Goal: Task Accomplishment & Management: Use online tool/utility

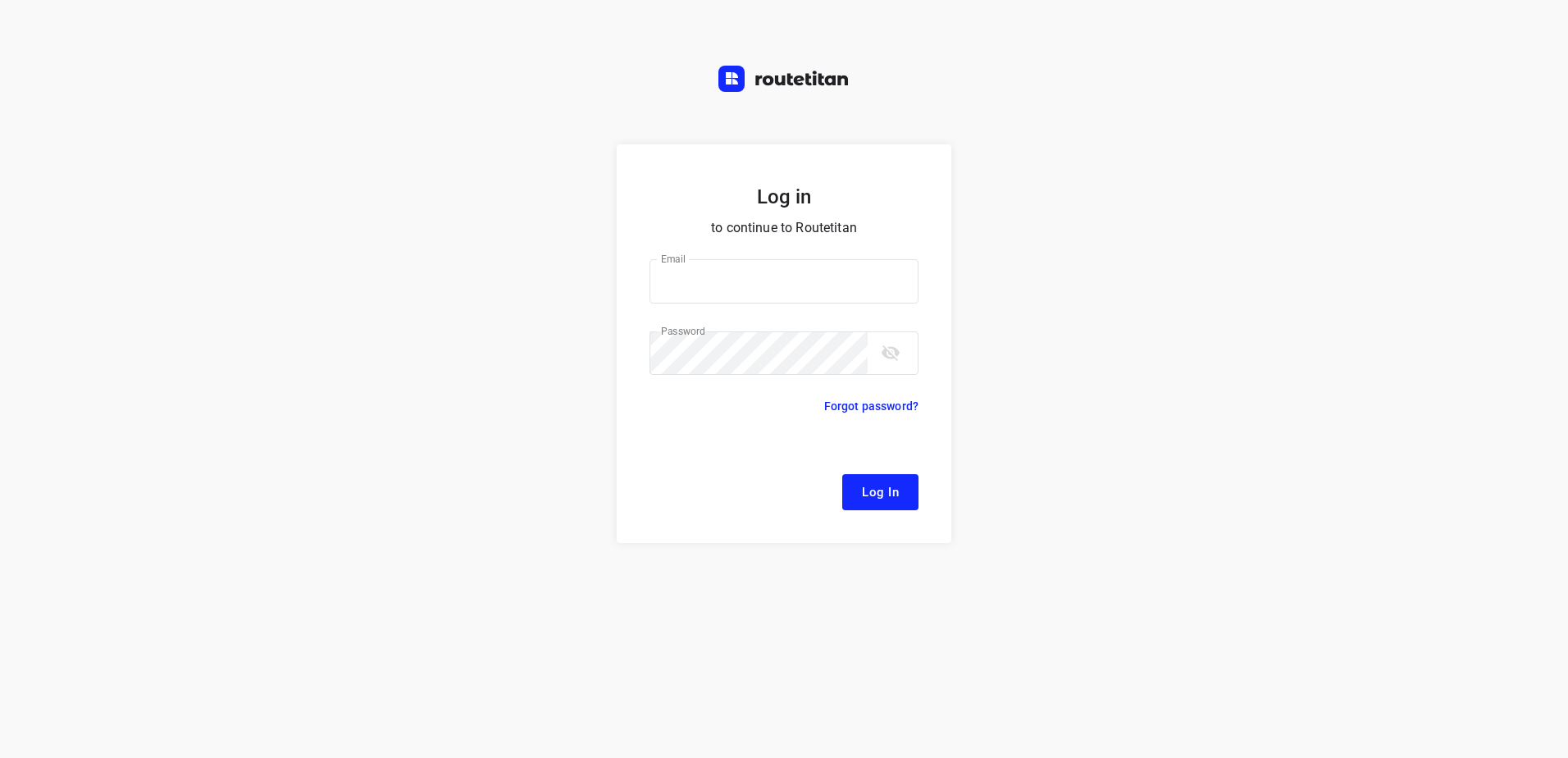
type input "[EMAIL_ADDRESS][DOMAIN_NAME]"
click at [862, 482] on span "Log In" at bounding box center [880, 491] width 37 height 21
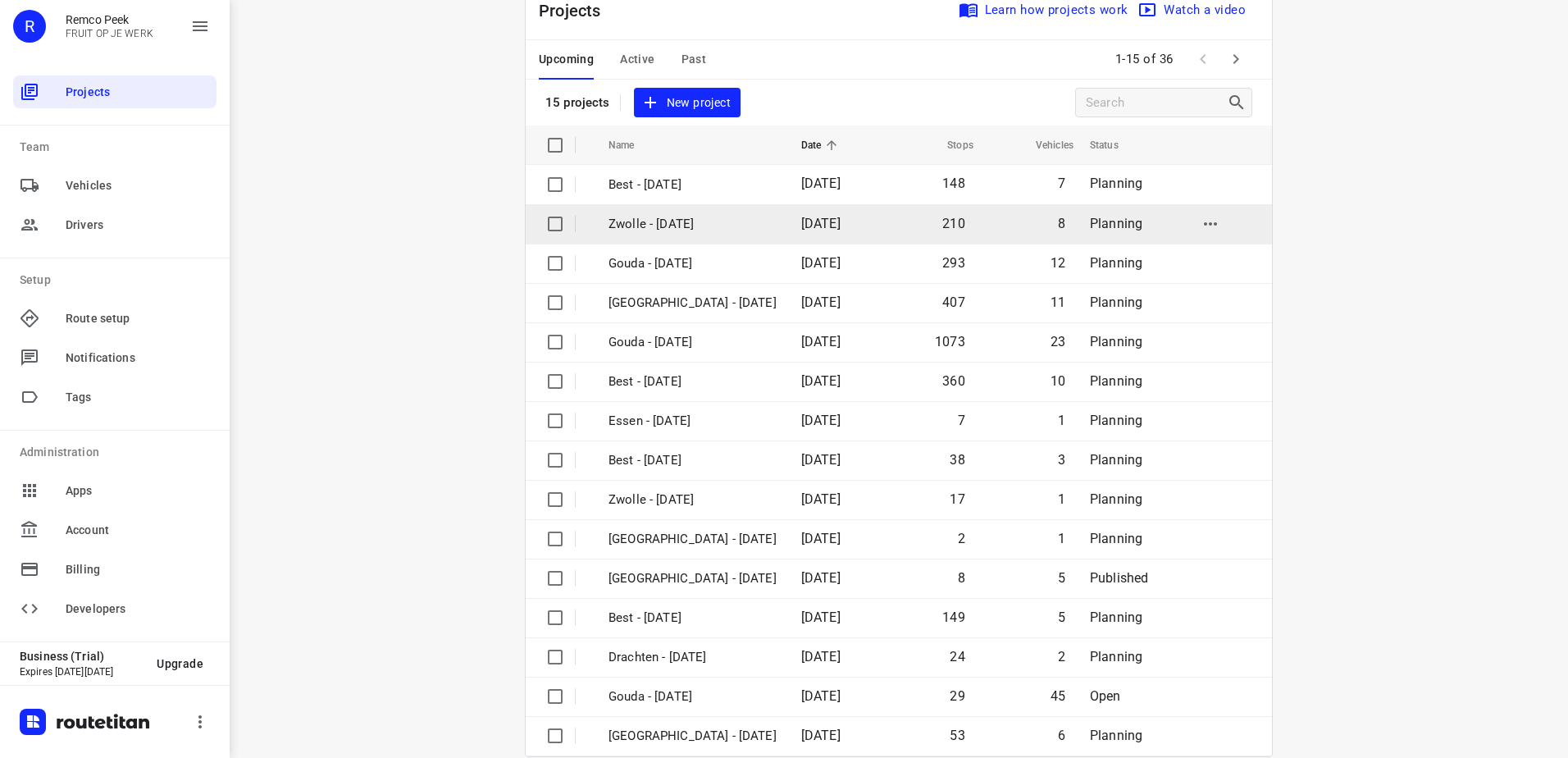
scroll to position [71, 0]
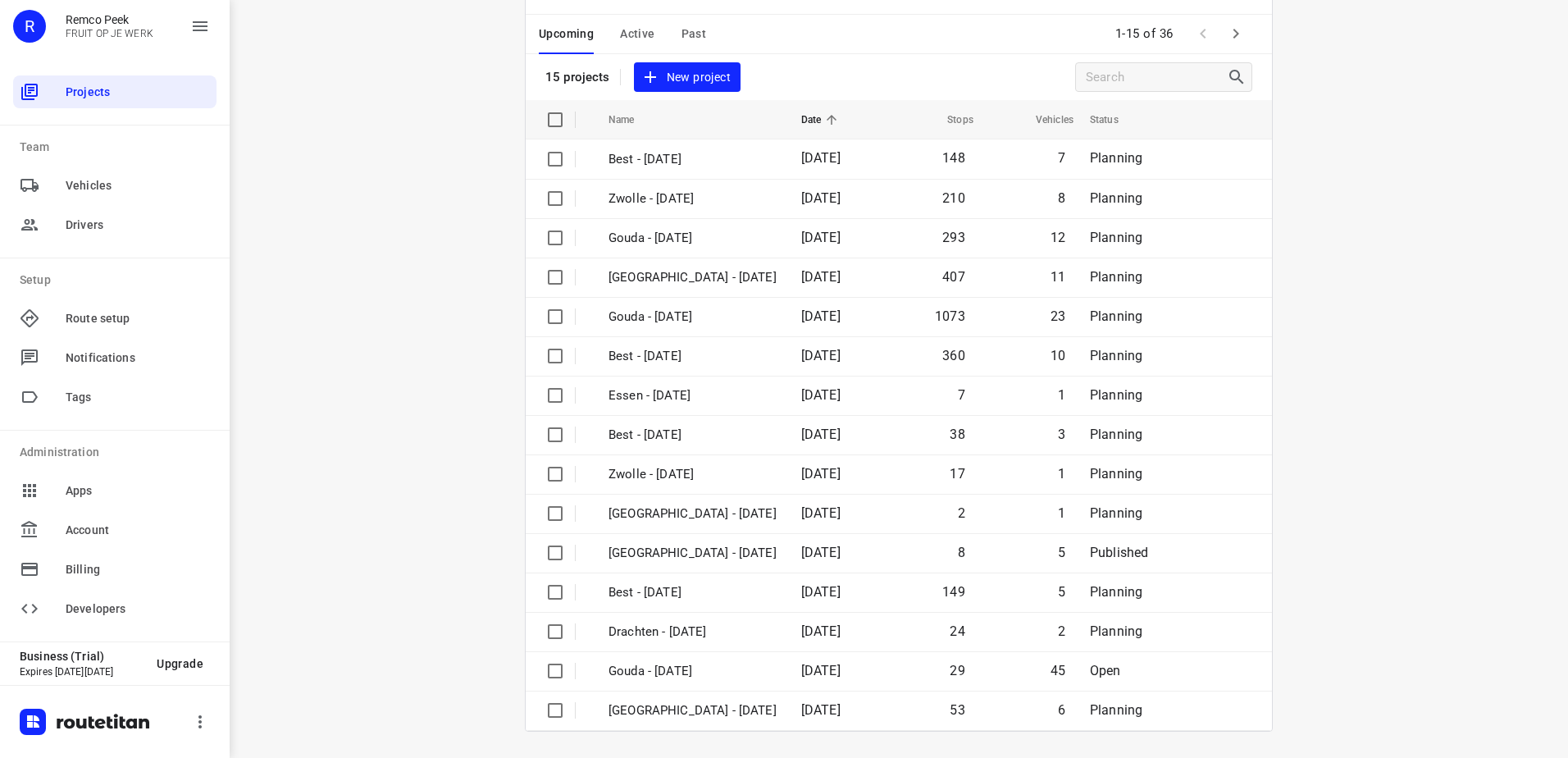
click at [1226, 31] on icon "button" at bounding box center [1235, 33] width 19 height 19
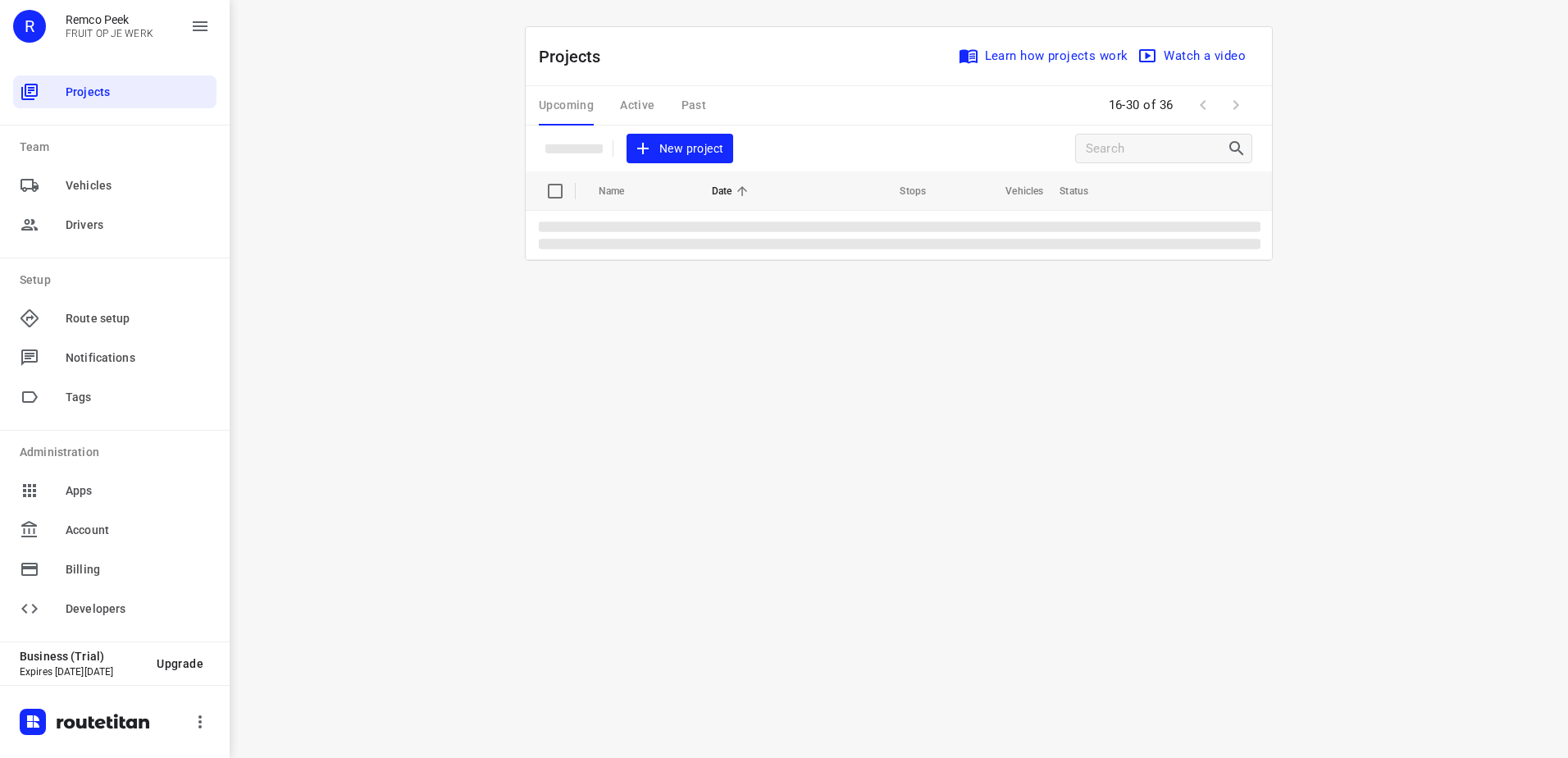
scroll to position [0, 0]
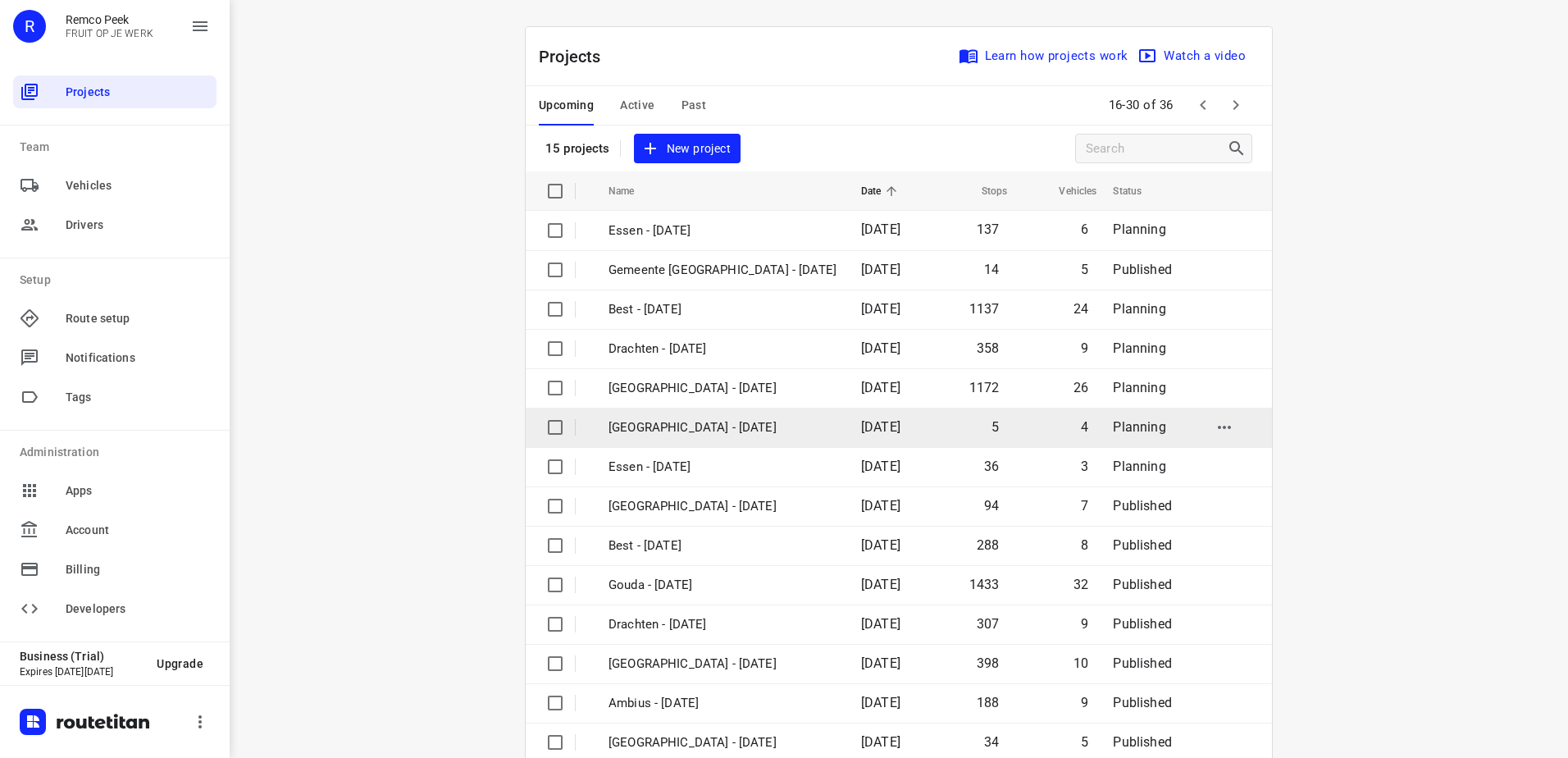
click at [709, 418] on p "[GEOGRAPHIC_DATA] - [DATE]" at bounding box center [723, 427] width 228 height 19
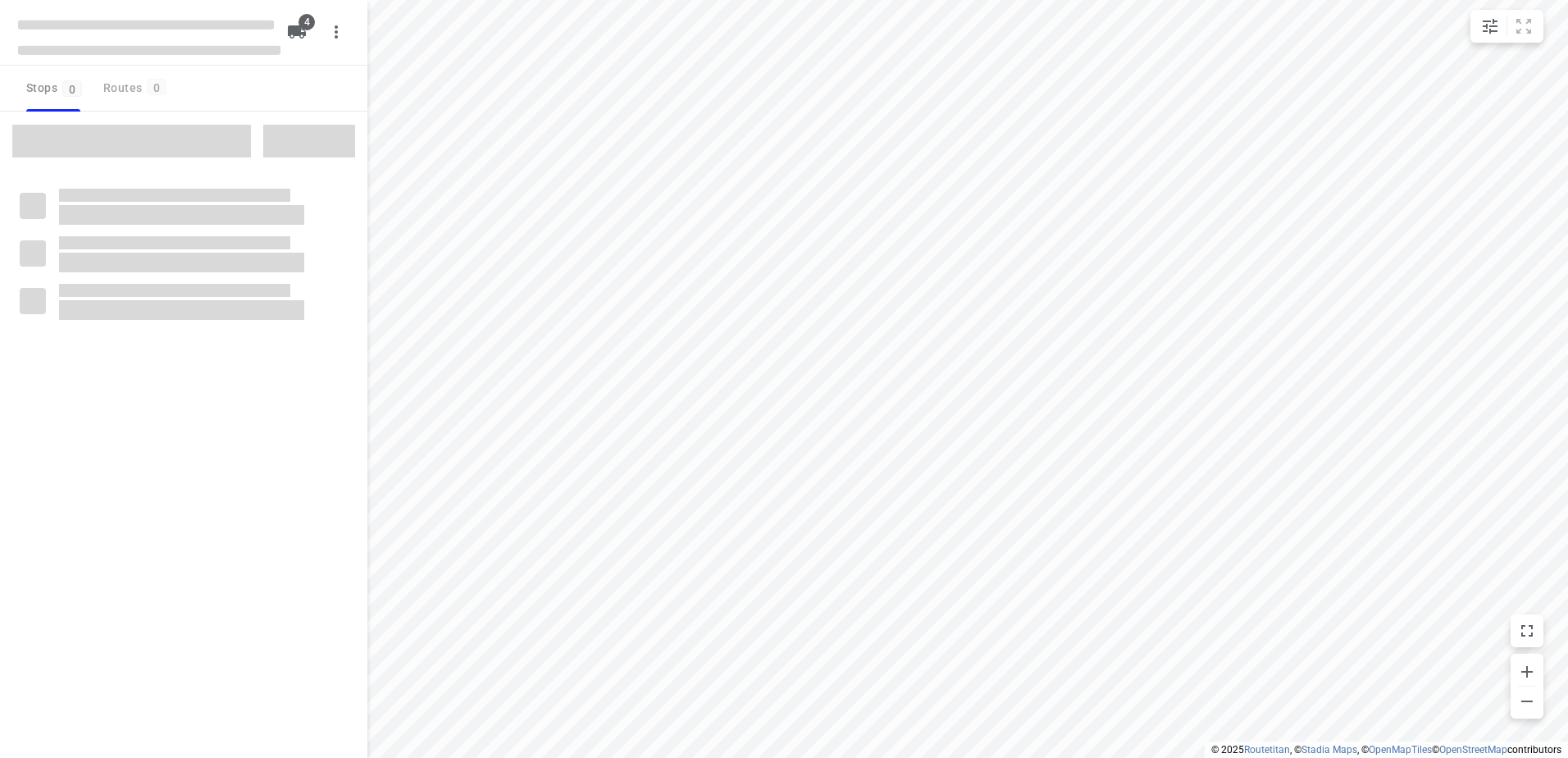
checkbox input "true"
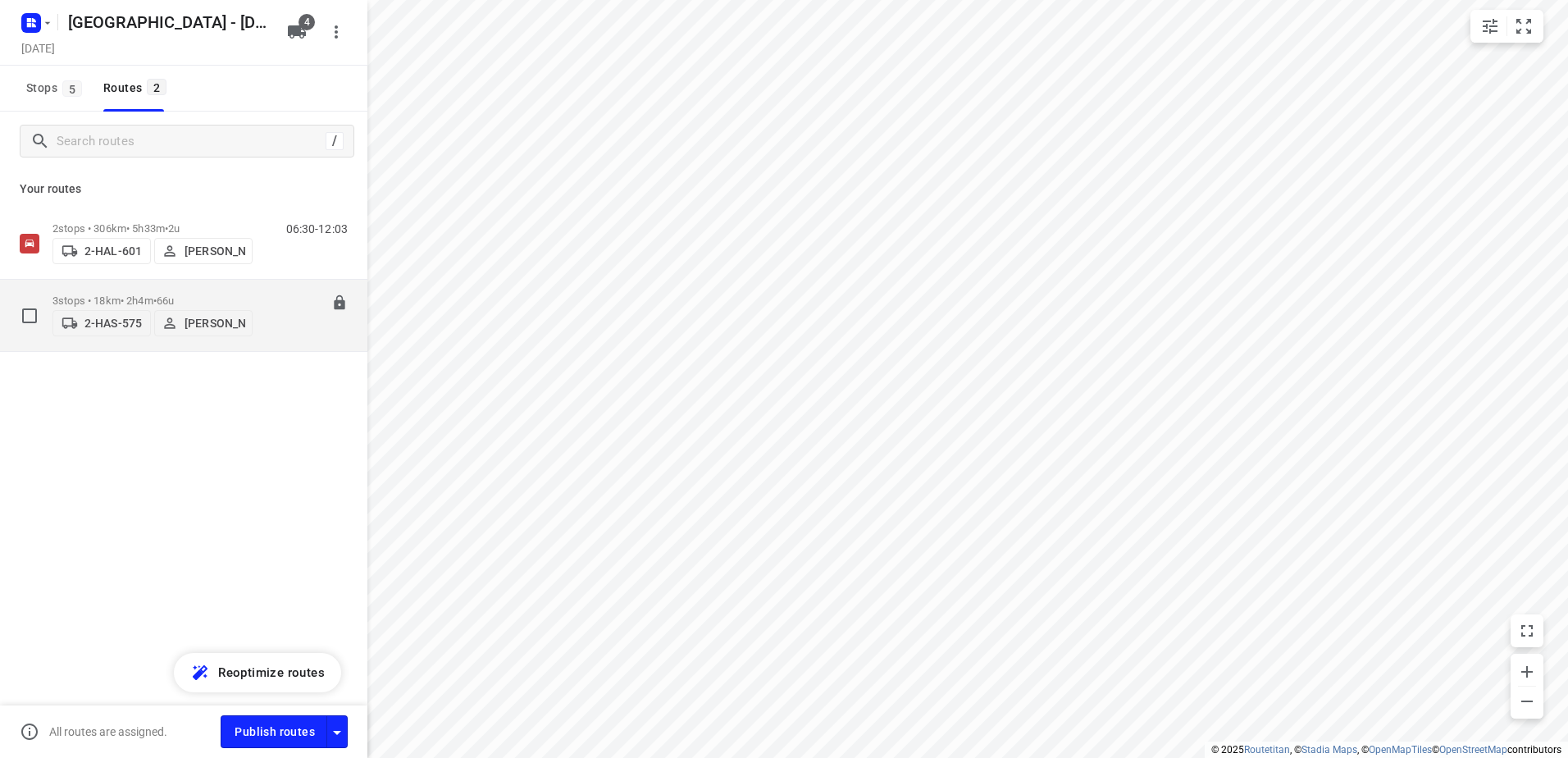
click at [96, 286] on div "3 stops • 18km • 2h4m • 66u 2-HAS-575 [PERSON_NAME]" at bounding box center [153, 315] width 200 height 58
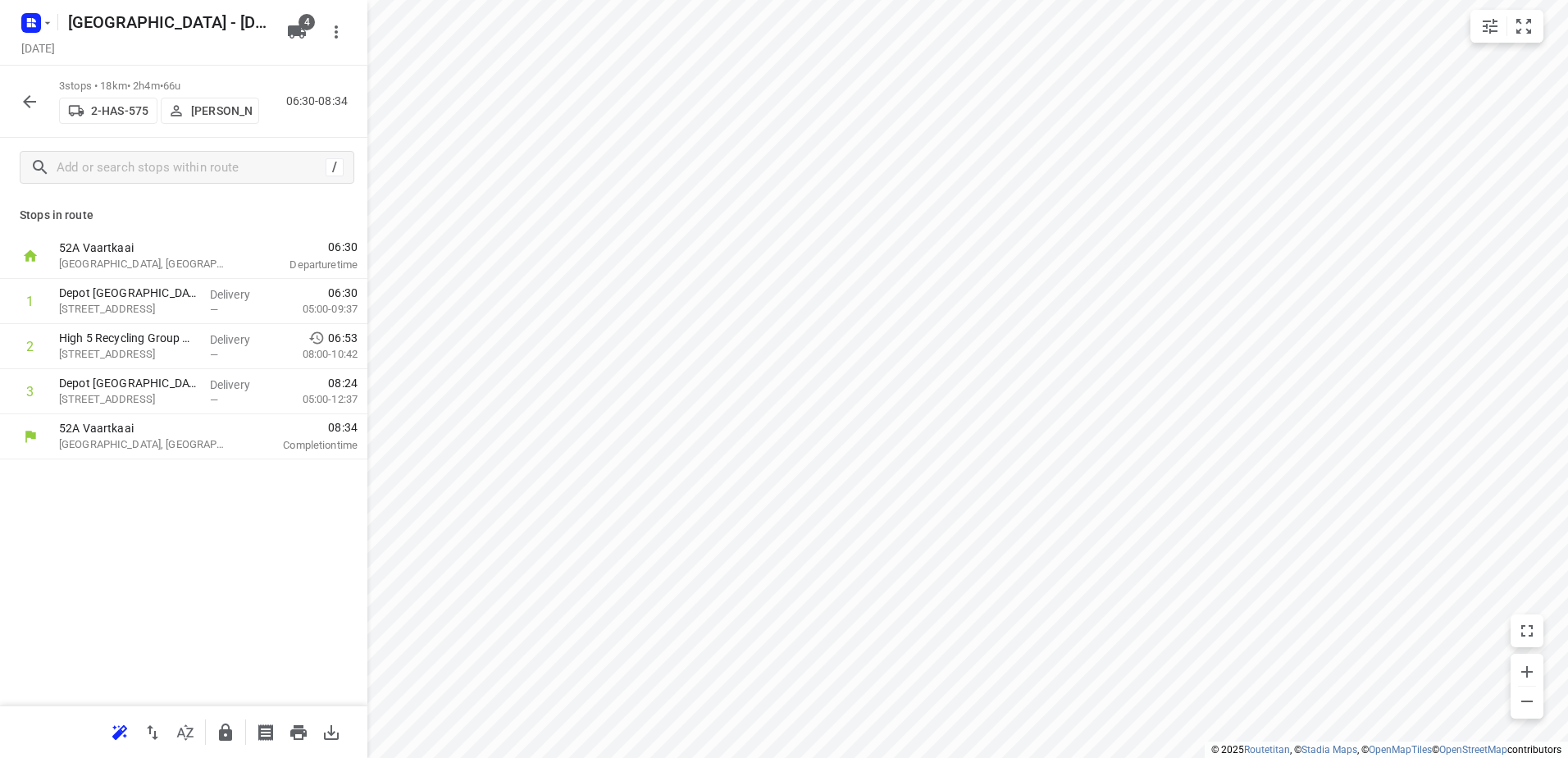
click at [37, 99] on icon "button" at bounding box center [29, 101] width 19 height 19
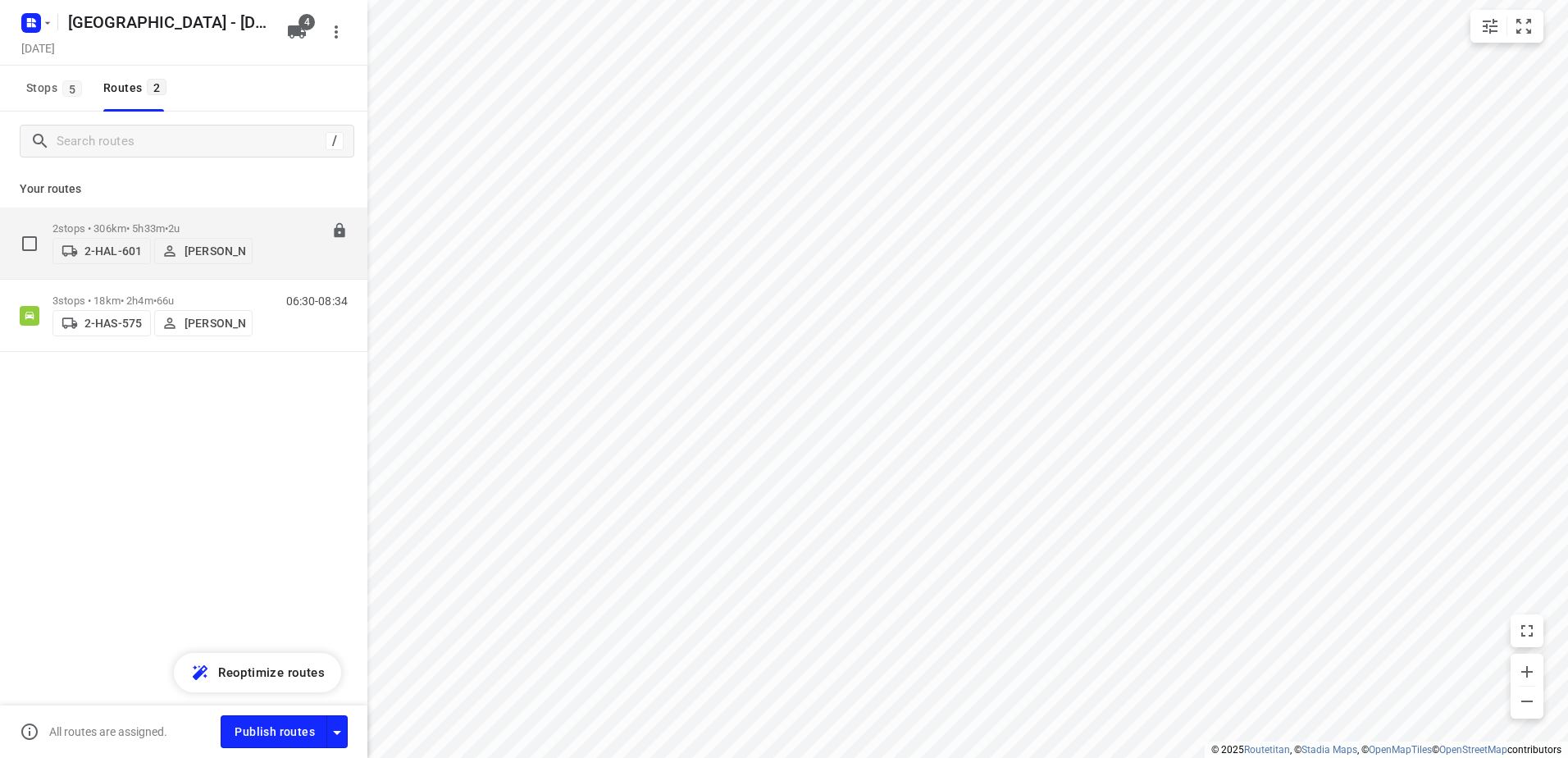
click at [109, 234] on div "2-HAL-601 [PERSON_NAME]" at bounding box center [153, 249] width 200 height 30
